Goal: Check status

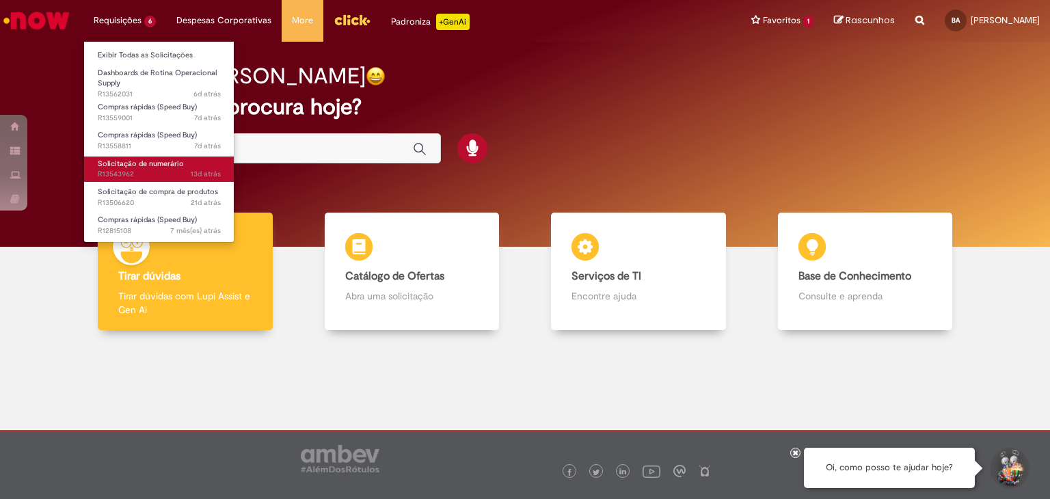
click at [154, 168] on link "Solicitação de numerário 13d atrás 13 dias atrás R13543962" at bounding box center [159, 169] width 150 height 25
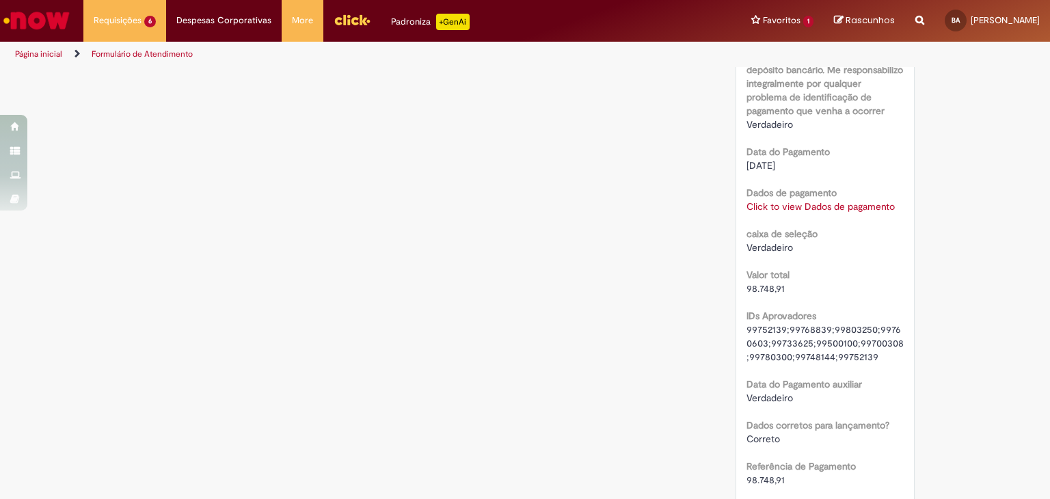
scroll to position [1177, 0]
click at [821, 206] on link "Click to view Dados de pagamento" at bounding box center [820, 205] width 148 height 12
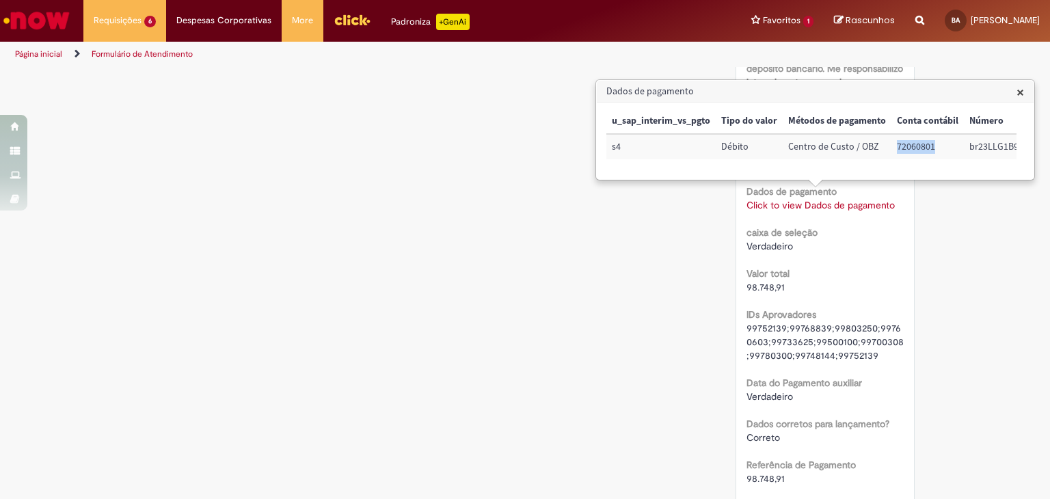
drag, startPoint x: 893, startPoint y: 147, endPoint x: 938, endPoint y: 145, distance: 45.2
click at [938, 145] on td "72060801" at bounding box center [927, 146] width 72 height 25
copy td "72060801"
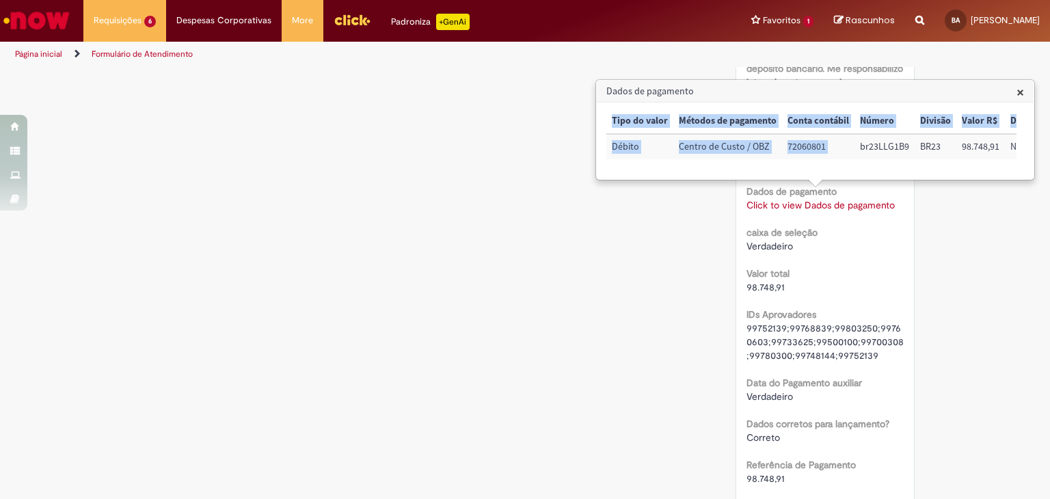
scroll to position [0, 150]
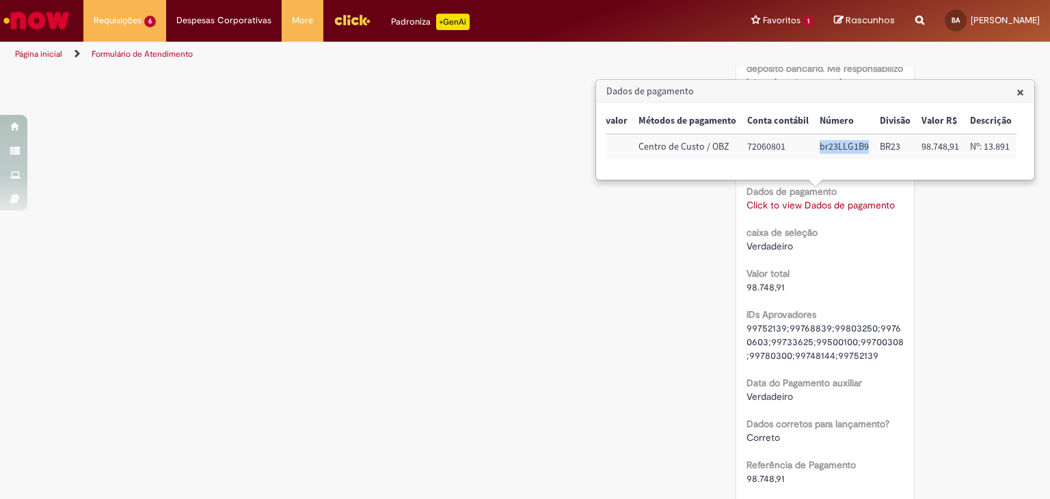
drag, startPoint x: 965, startPoint y: 150, endPoint x: 865, endPoint y: 147, distance: 99.8
click at [865, 147] on td "br23LLG1B9" at bounding box center [844, 146] width 60 height 25
copy td "br23LLG1B9"
click at [789, 141] on td "72060801" at bounding box center [778, 146] width 72 height 25
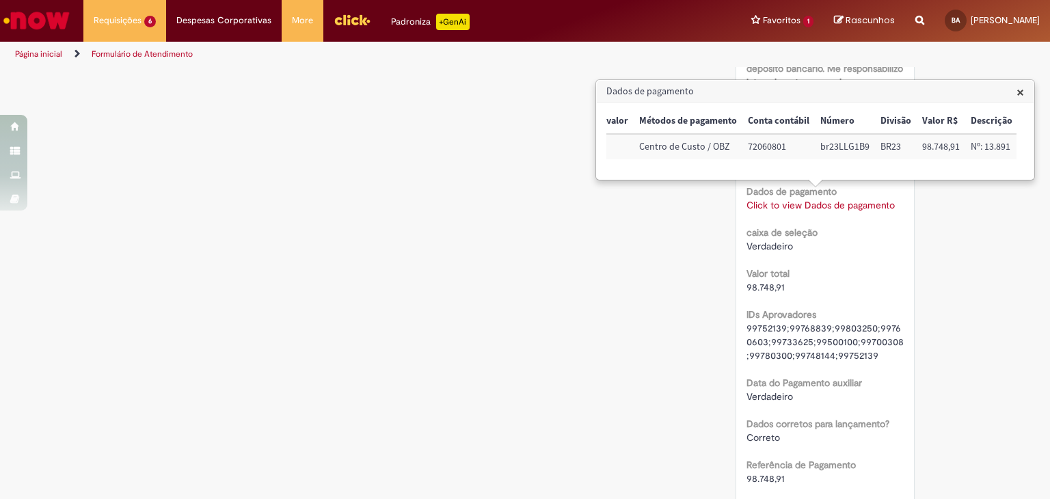
click at [938, 64] on div "Página inicial Formulário de Atendimento" at bounding box center [525, 54] width 1050 height 25
